Goal: Task Accomplishment & Management: Use online tool/utility

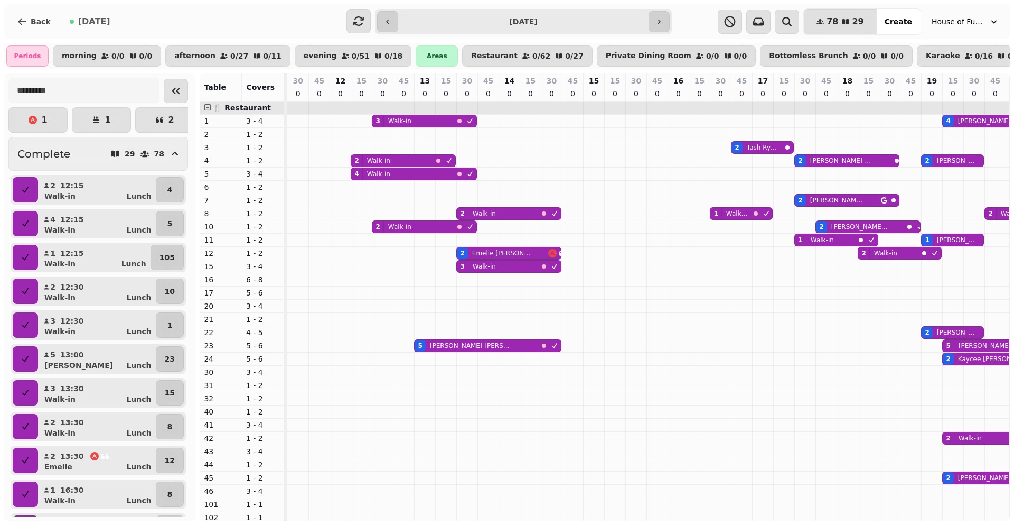
scroll to position [0, 334]
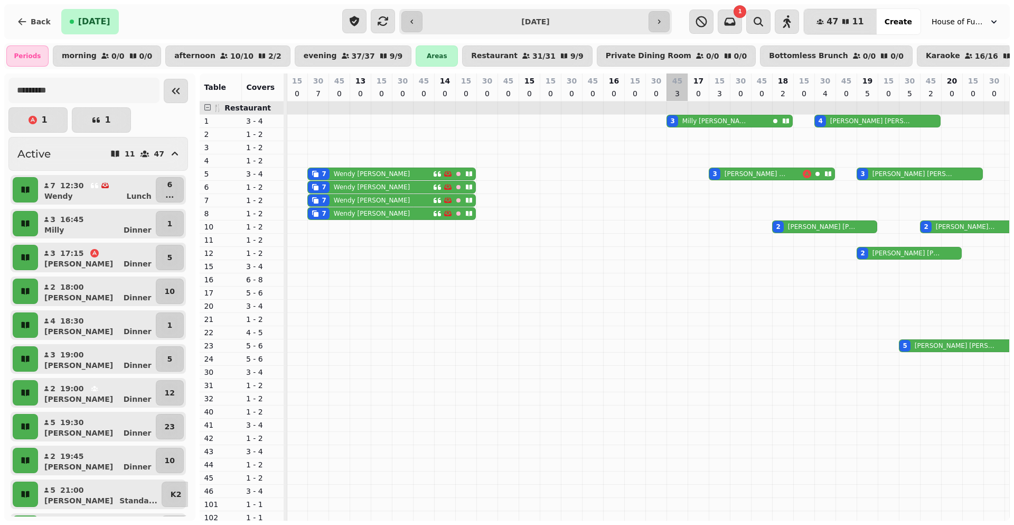
scroll to position [0, 58]
